Goal: Task Accomplishment & Management: Use online tool/utility

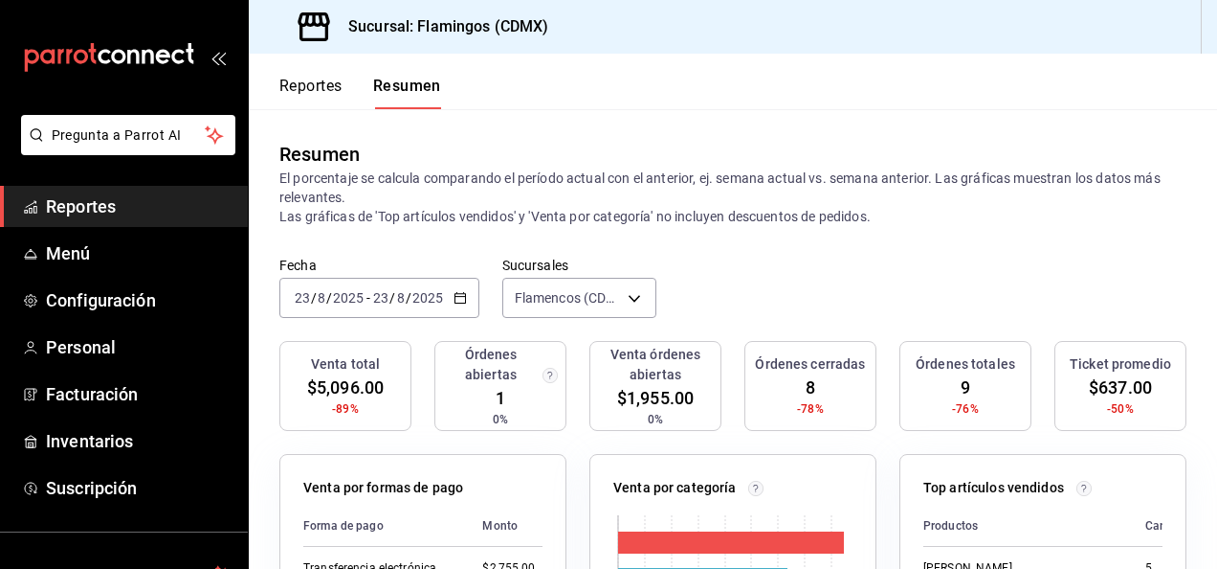
click at [331, 79] on font "Reportes" at bounding box center [310, 86] width 63 height 19
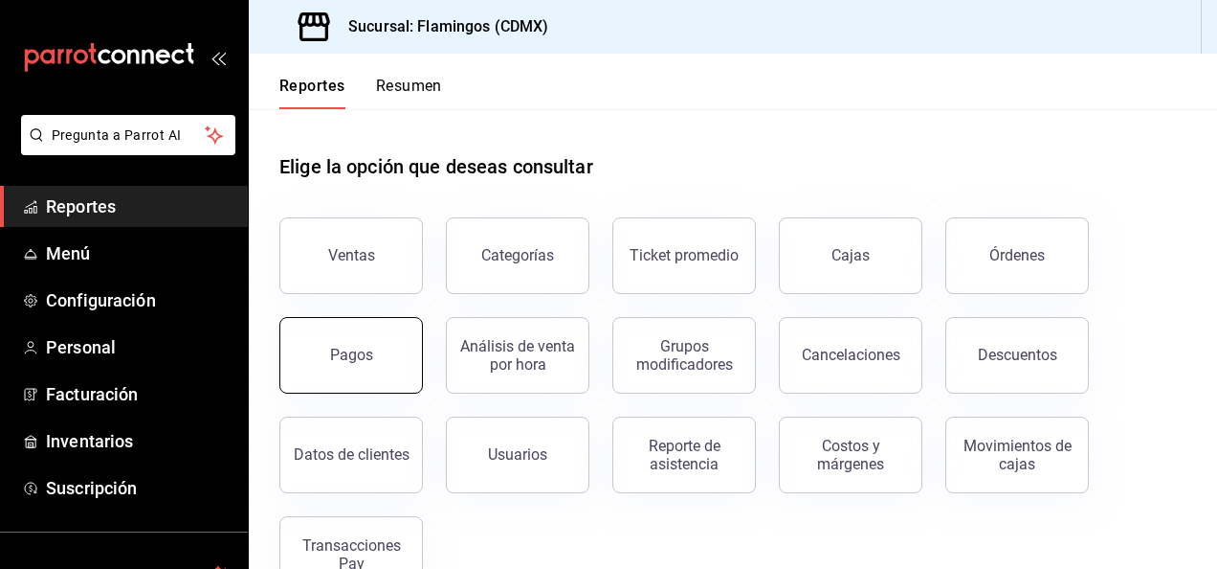
click at [389, 333] on button "Pagos" at bounding box center [351, 355] width 144 height 77
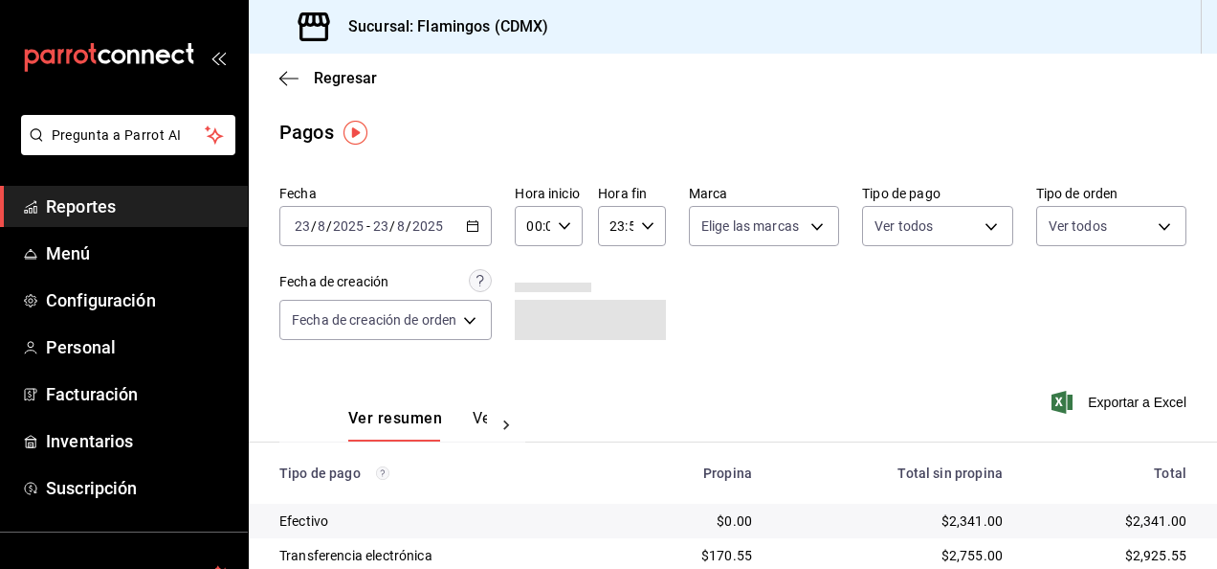
scroll to position [172, 0]
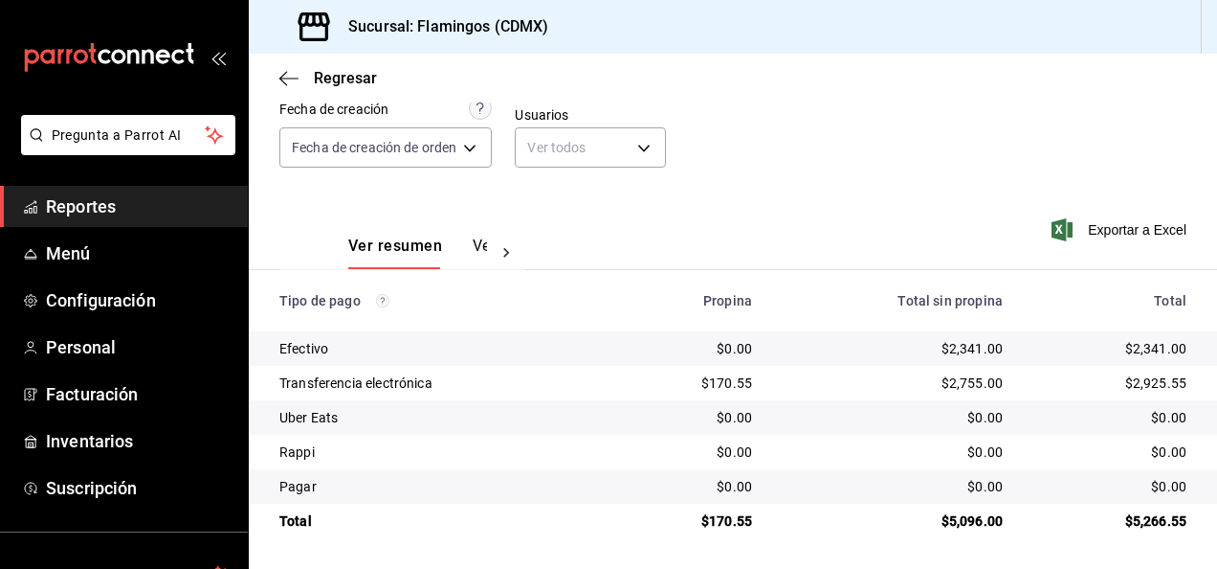
click at [970, 350] on div "$2,341.00" at bounding box center [893, 348] width 220 height 19
copy div "2,341.00"
click at [733, 379] on div "$170.55" at bounding box center [693, 382] width 120 height 19
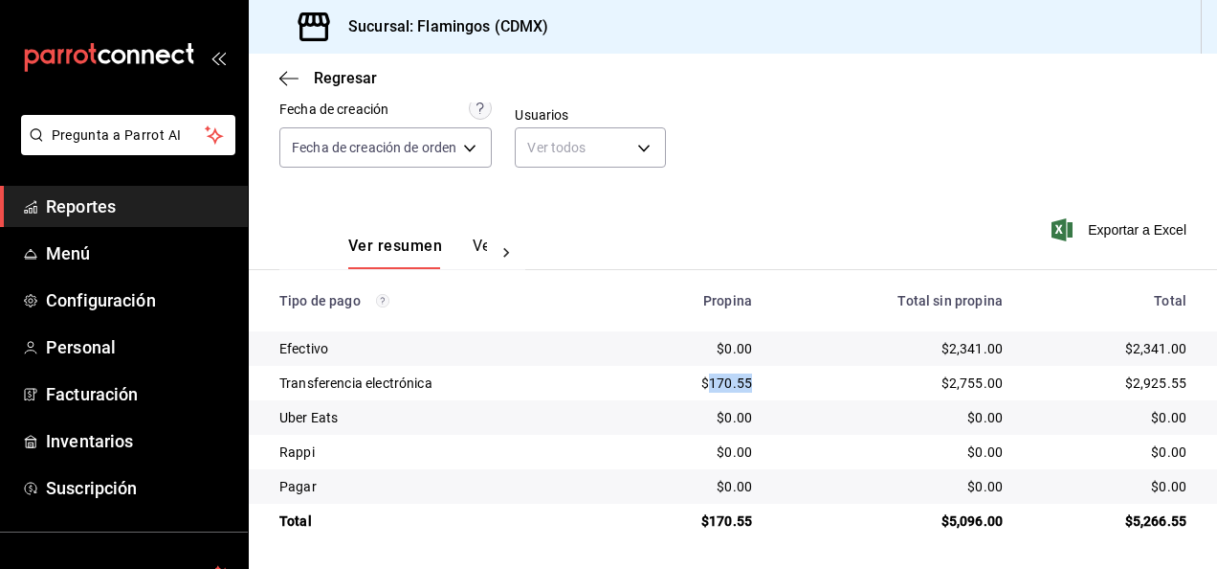
copy div "170.55"
click at [82, 238] on link "Menú" at bounding box center [124, 253] width 248 height 41
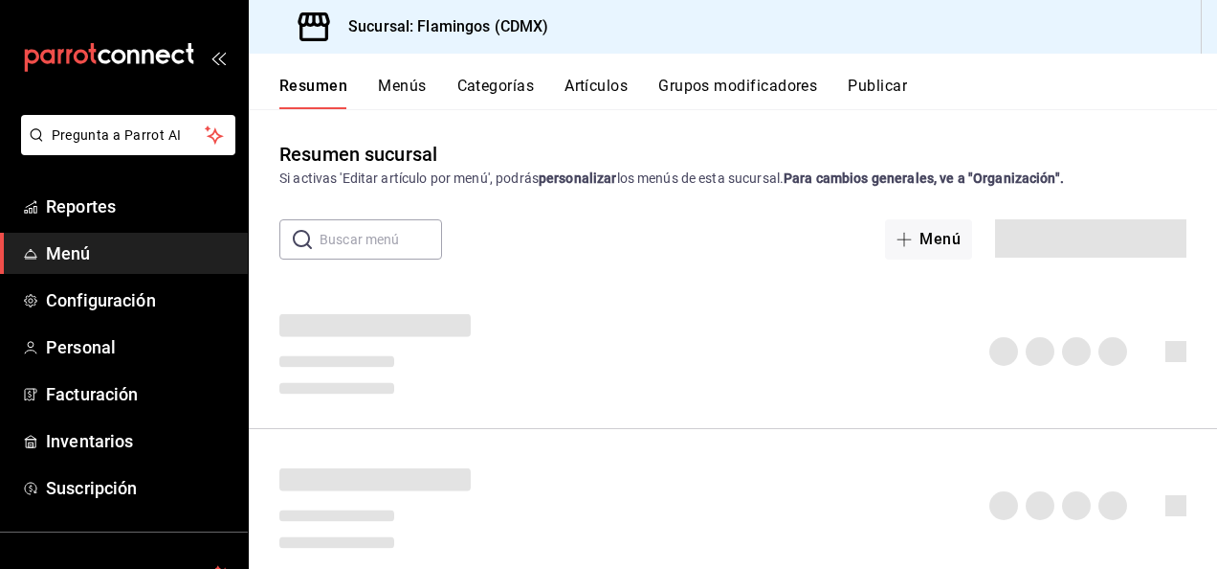
click at [595, 86] on button "Artículos" at bounding box center [596, 93] width 63 height 33
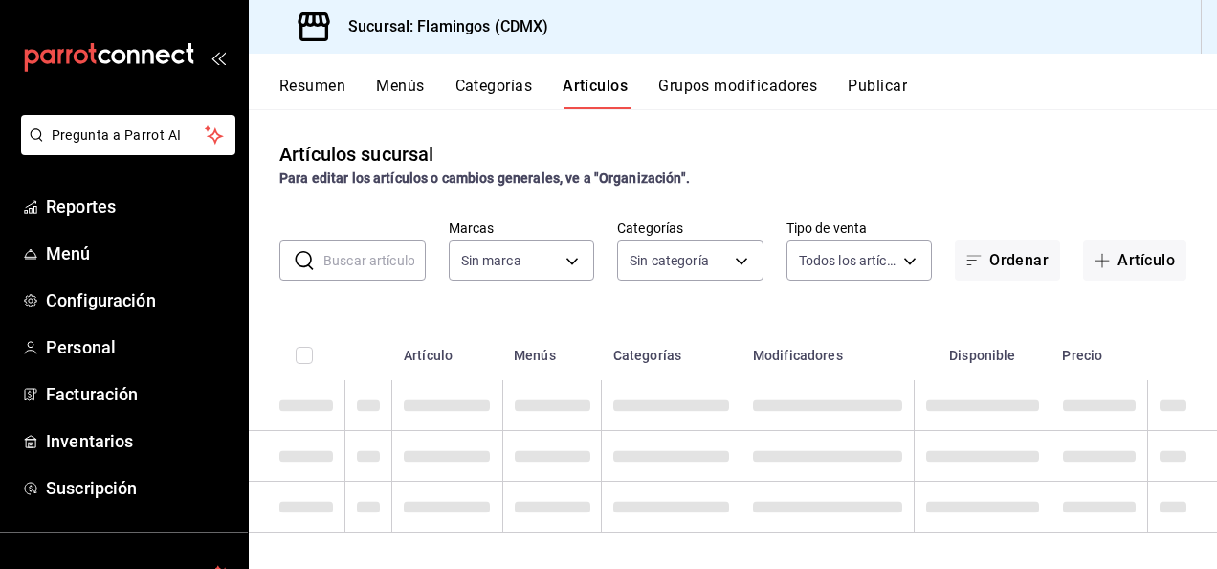
type input "51952372-ee4d-4c91-b3ce-b543746027a6"
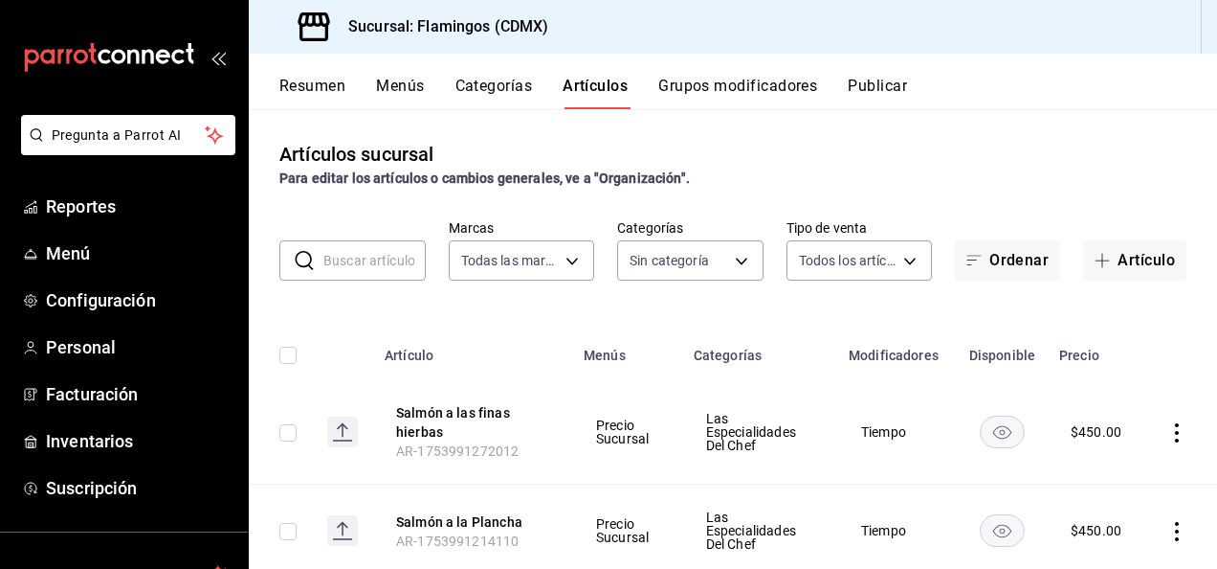
type input "cb965f30-081d-4eb3-977e-f8136708cae6,f30b2214-7966-480d-ac42-18331252359b,0e144…"
click at [1130, 266] on font "Artículo" at bounding box center [1146, 260] width 57 height 17
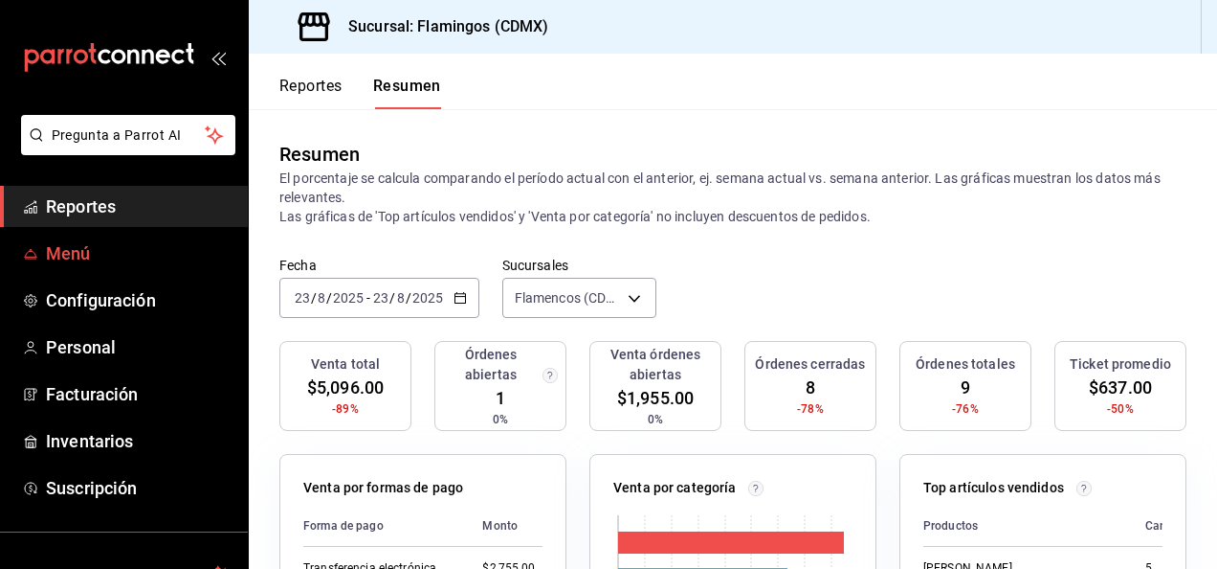
click at [122, 249] on span "Menú" at bounding box center [139, 253] width 187 height 26
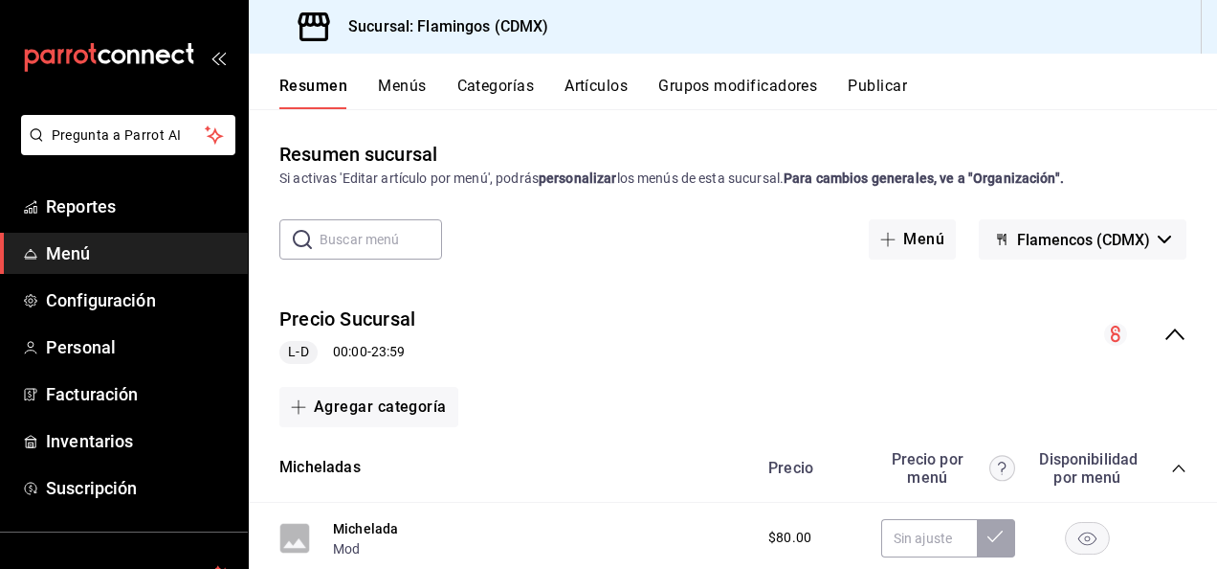
click at [611, 98] on button "Artículos" at bounding box center [596, 93] width 63 height 33
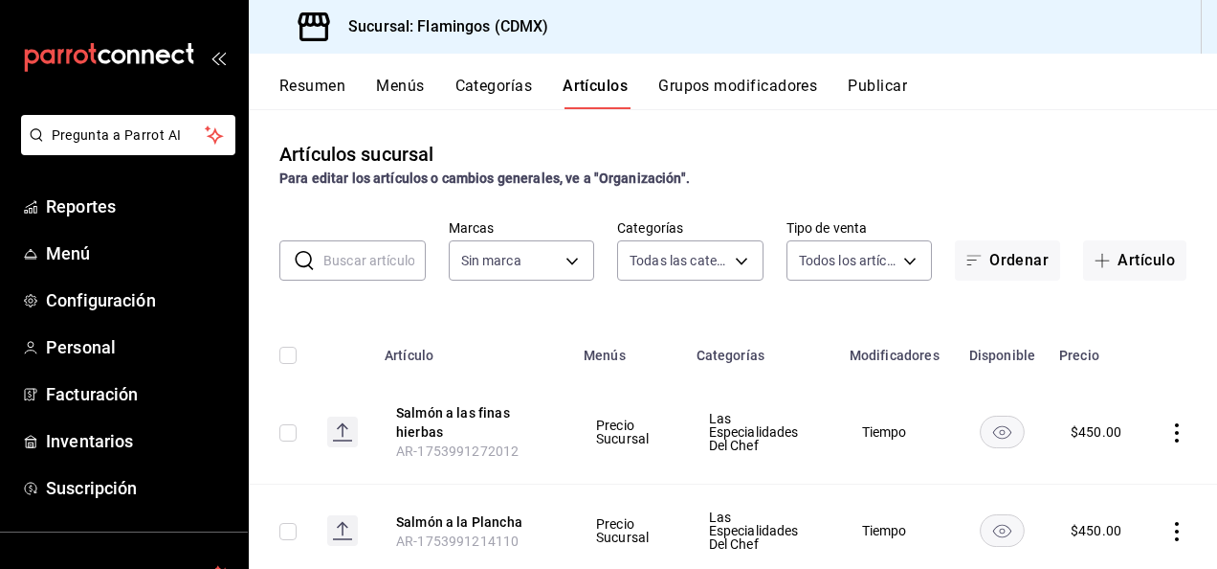
type input "cb965f30-081d-4eb3-977e-f8136708cae6,f30b2214-7966-480d-ac42-18331252359b,0e144…"
type input "51952372-ee4d-4c91-b3ce-b543746027a6"
click at [1120, 255] on font "Artículo" at bounding box center [1146, 260] width 57 height 17
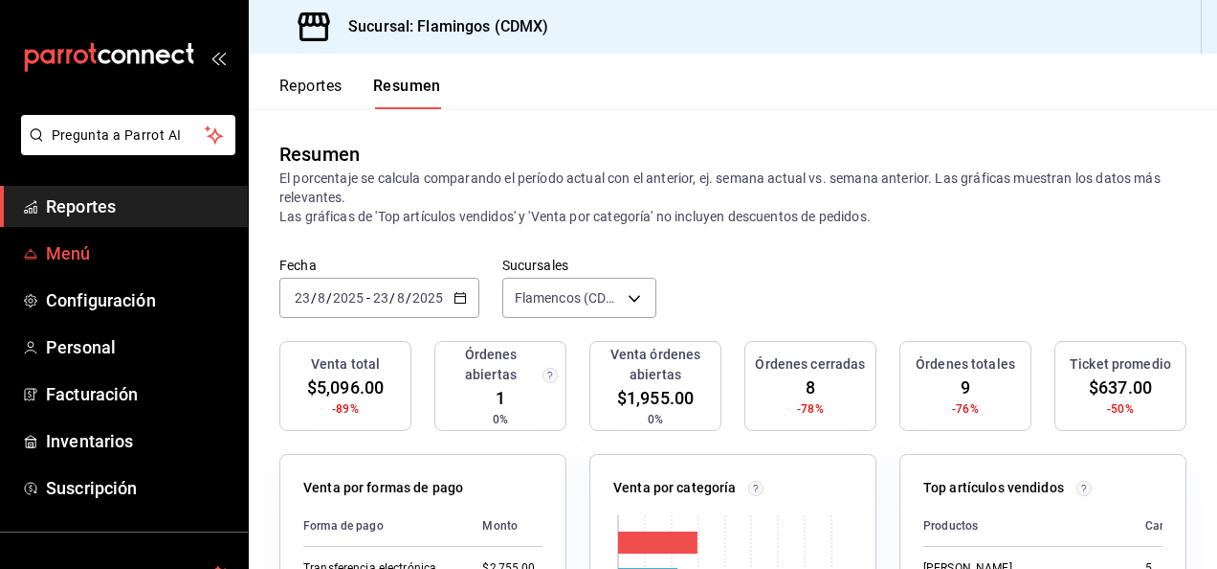
click at [123, 243] on span "Menú" at bounding box center [139, 253] width 187 height 26
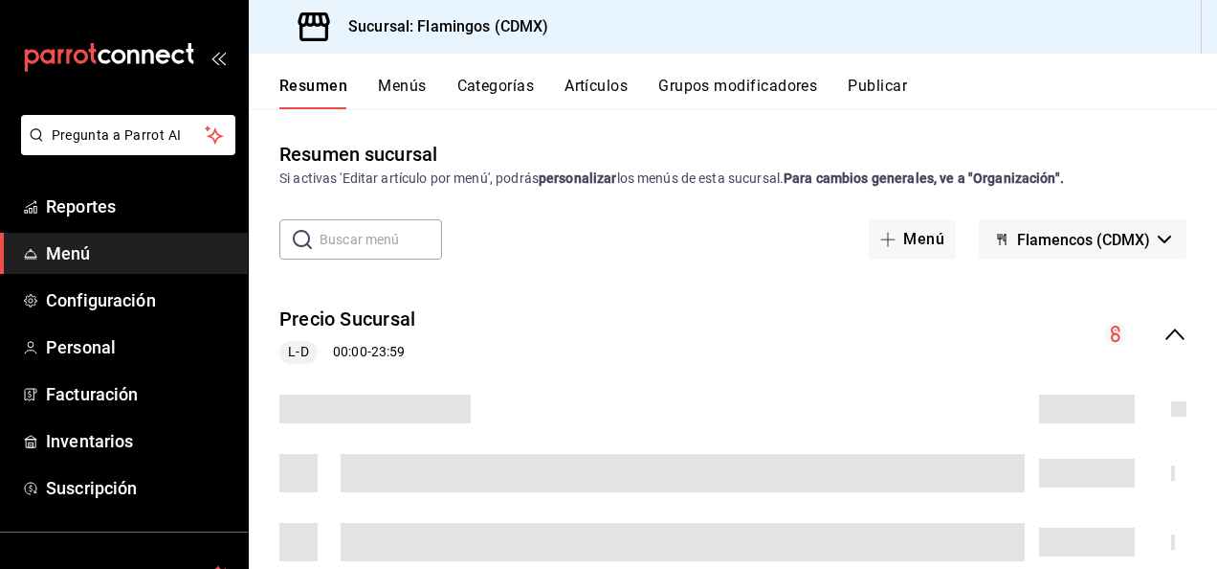
click at [608, 88] on button "Artículos" at bounding box center [596, 93] width 63 height 33
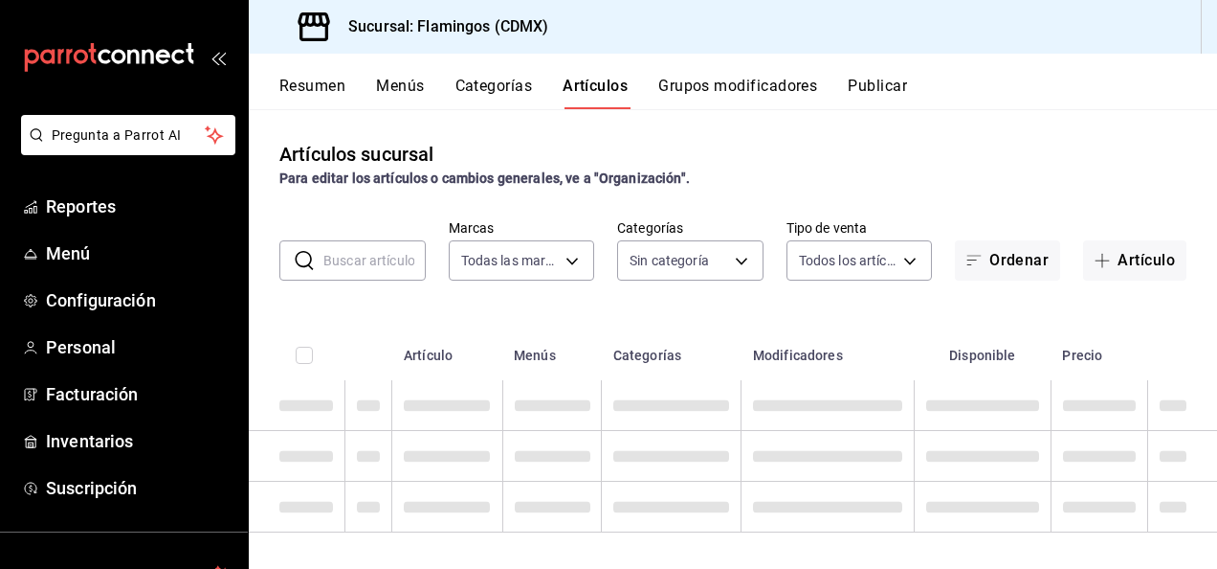
type input "51952372-ee4d-4c91-b3ce-b543746027a6"
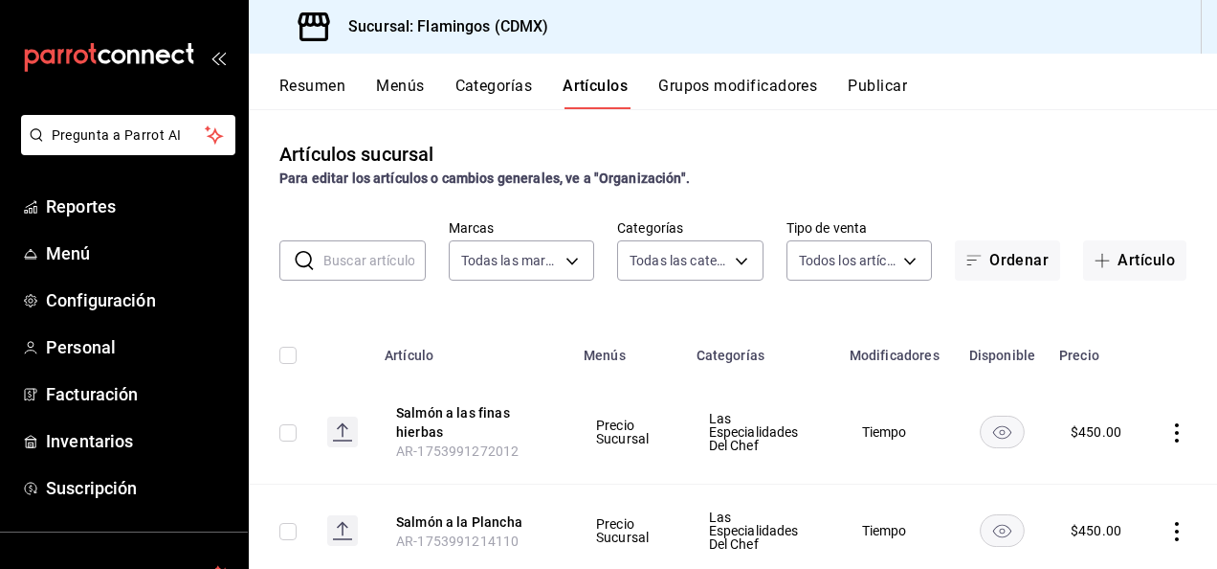
type input "cb965f30-081d-4eb3-977e-f8136708cae6,f30b2214-7966-480d-ac42-18331252359b,0e144…"
click at [1115, 249] on button "Artículo" at bounding box center [1134, 260] width 103 height 40
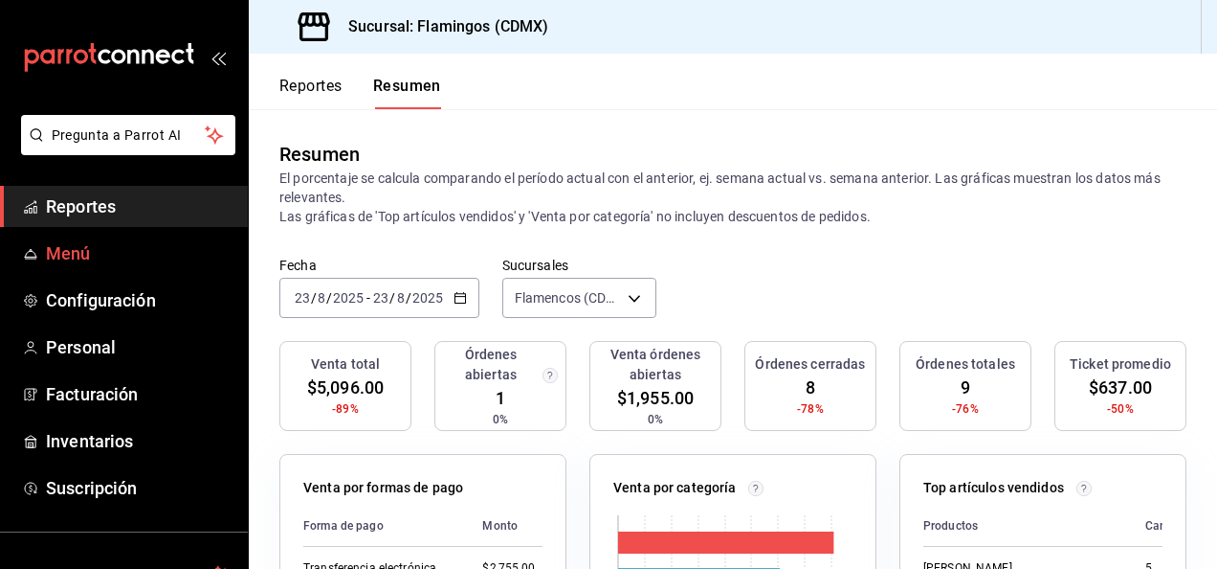
click at [61, 258] on font "Menú" at bounding box center [68, 253] width 45 height 20
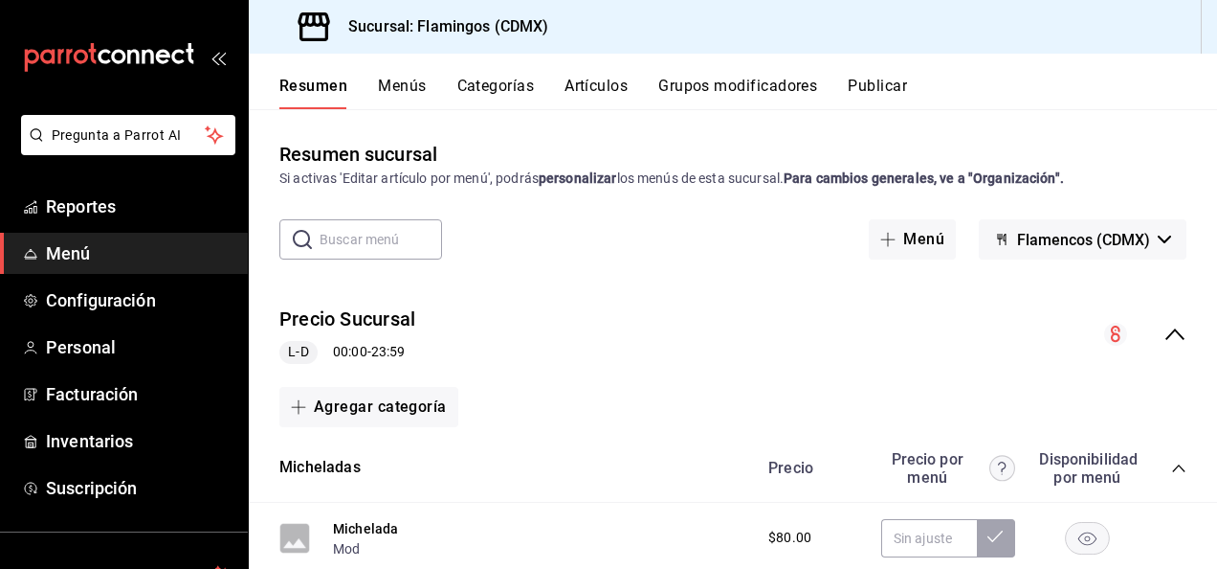
click at [603, 86] on button "Artículos" at bounding box center [596, 93] width 63 height 33
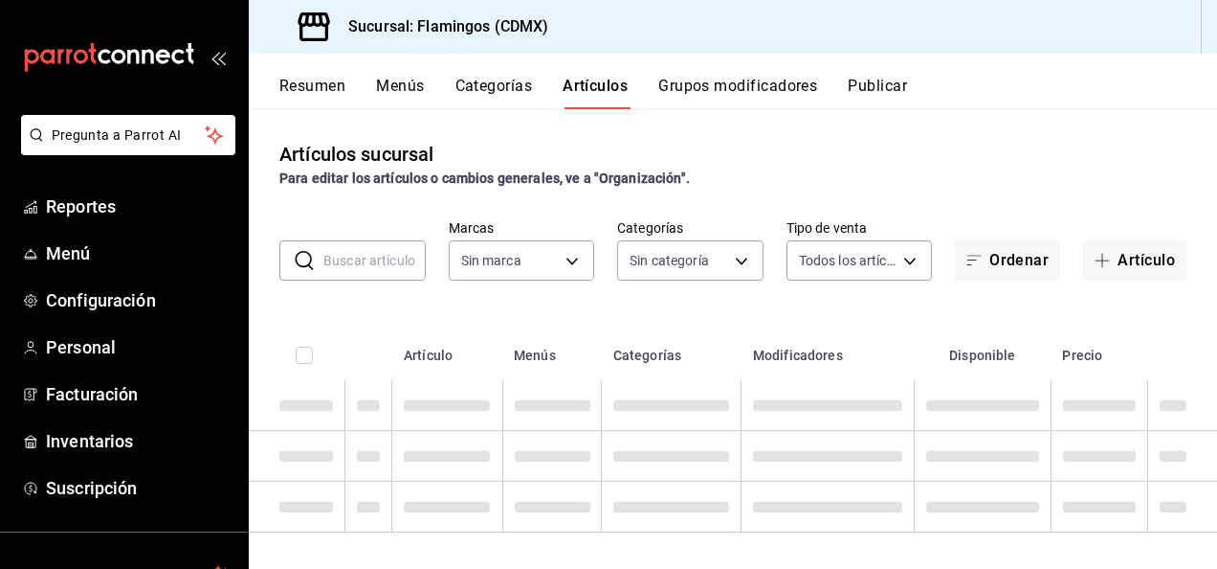
type input "51952372-ee4d-4c91-b3ce-b543746027a6"
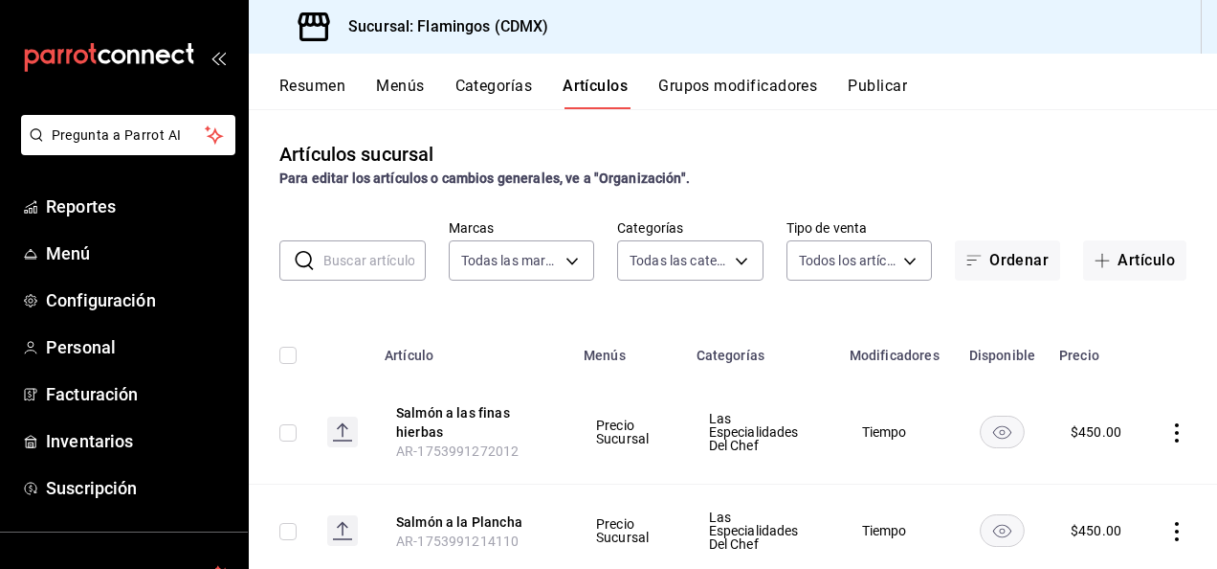
type input "cb965f30-081d-4eb3-977e-f8136708cae6,f30b2214-7966-480d-ac42-18331252359b,0e144…"
click at [1096, 275] on button "Artículo" at bounding box center [1134, 260] width 103 height 40
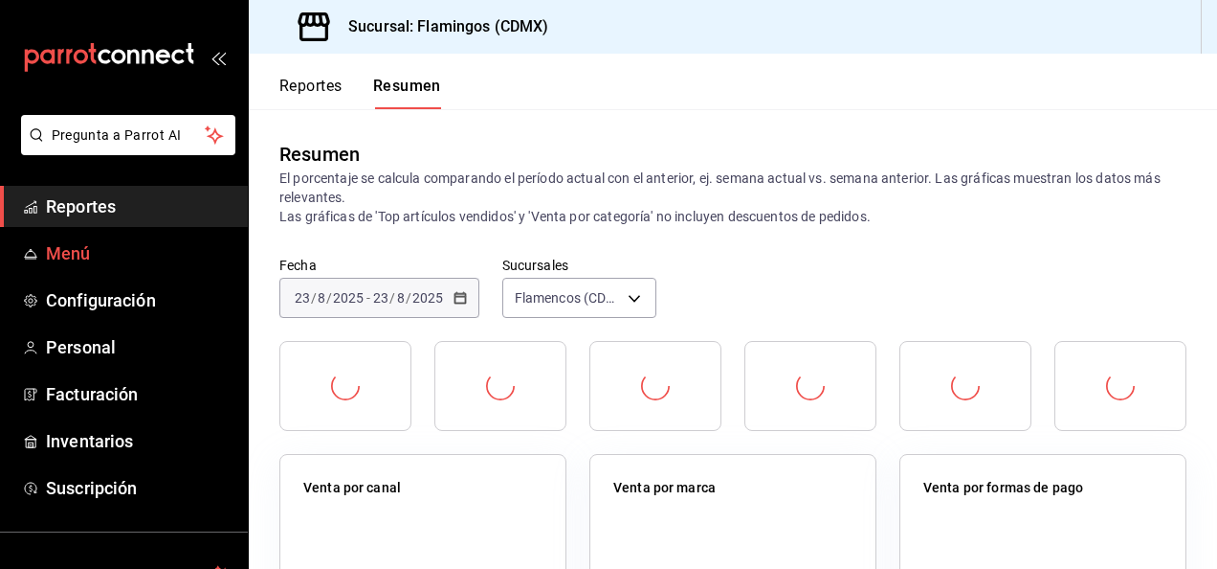
click at [100, 255] on span "Menú" at bounding box center [139, 253] width 187 height 26
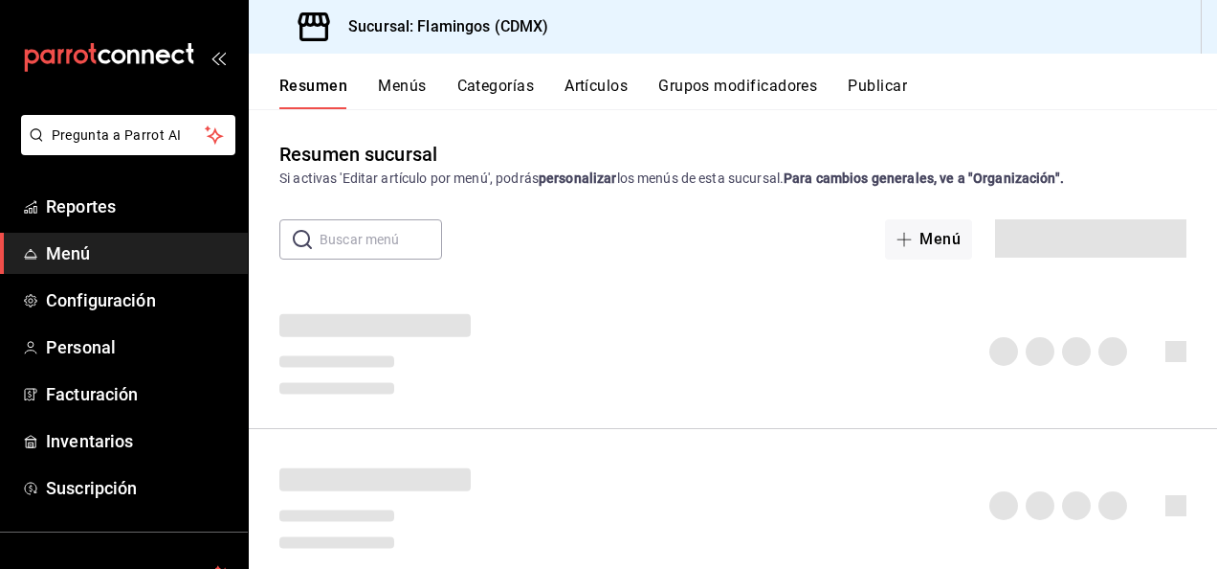
click at [601, 88] on button "Artículos" at bounding box center [596, 93] width 63 height 33
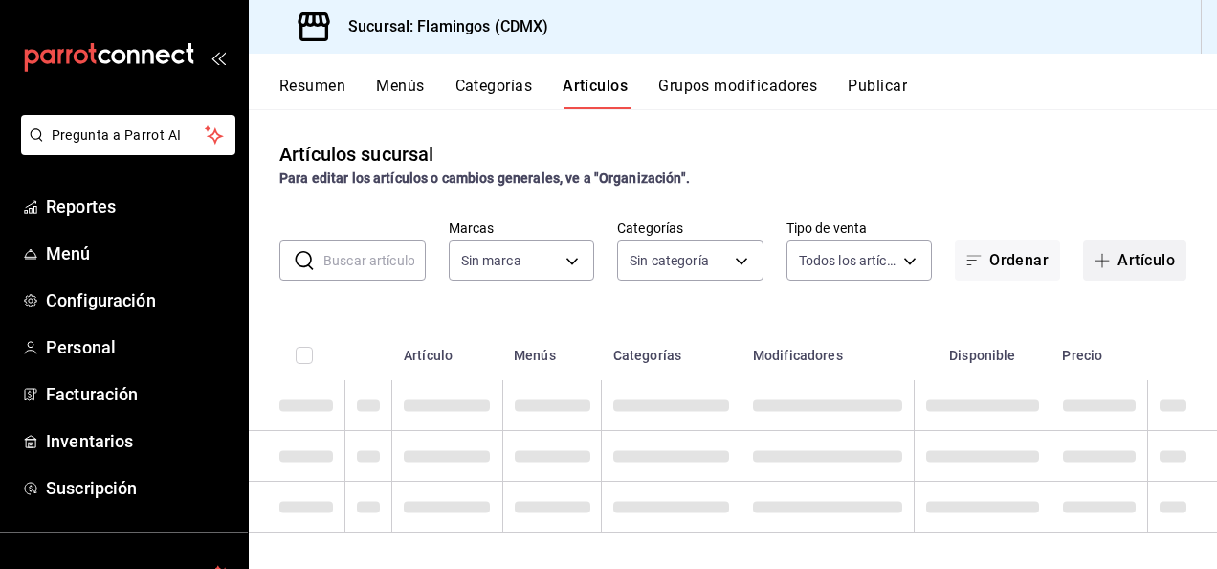
click at [1128, 260] on font "Artículo" at bounding box center [1146, 260] width 57 height 17
